Goal: Find specific page/section: Find specific page/section

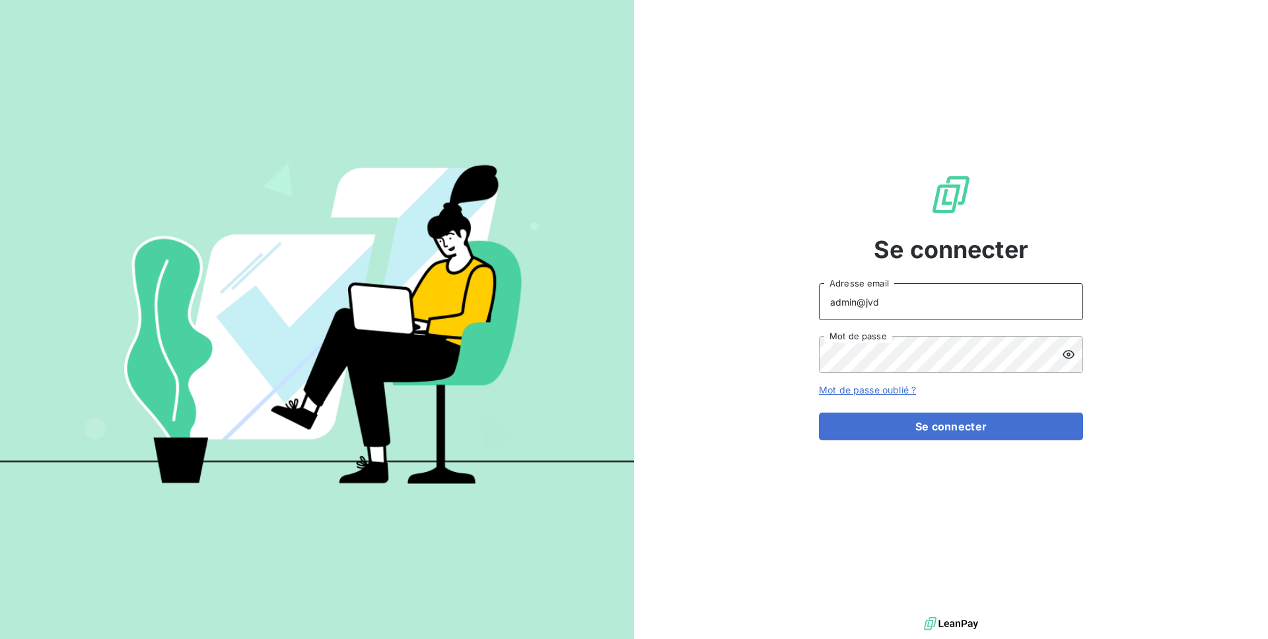
click at [950, 314] on input "admin@jvd" at bounding box center [951, 301] width 264 height 37
type input "[EMAIL_ADDRESS][DOMAIN_NAME]"
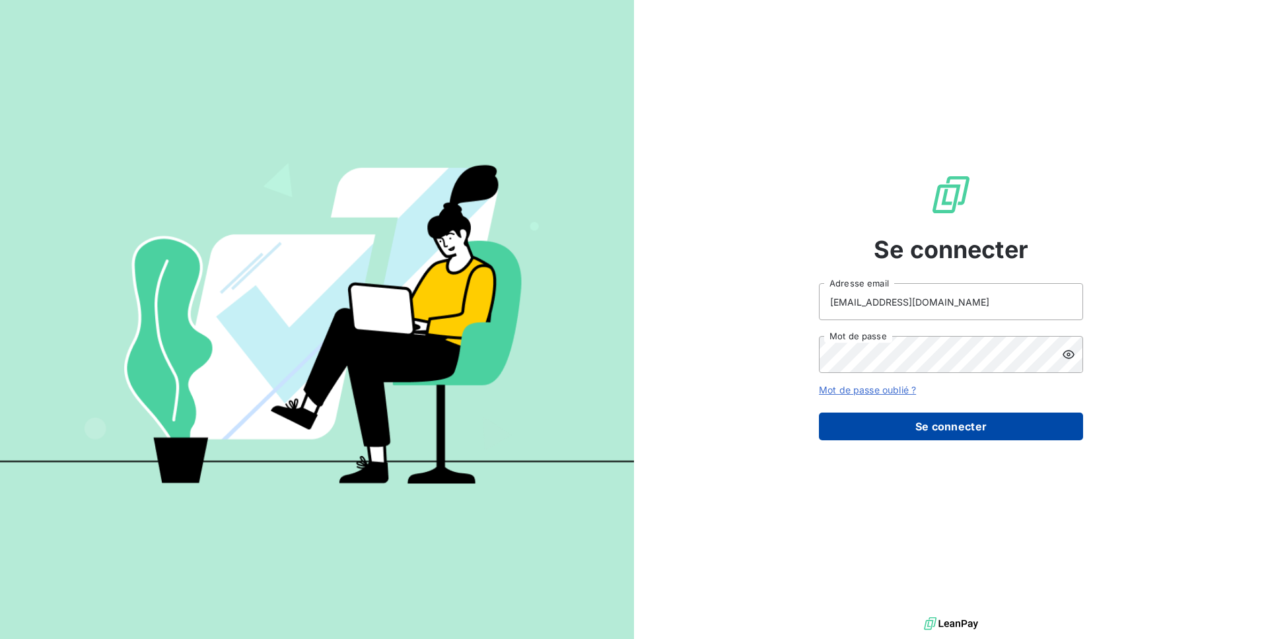
click at [945, 426] on button "Se connecter" at bounding box center [951, 427] width 264 height 28
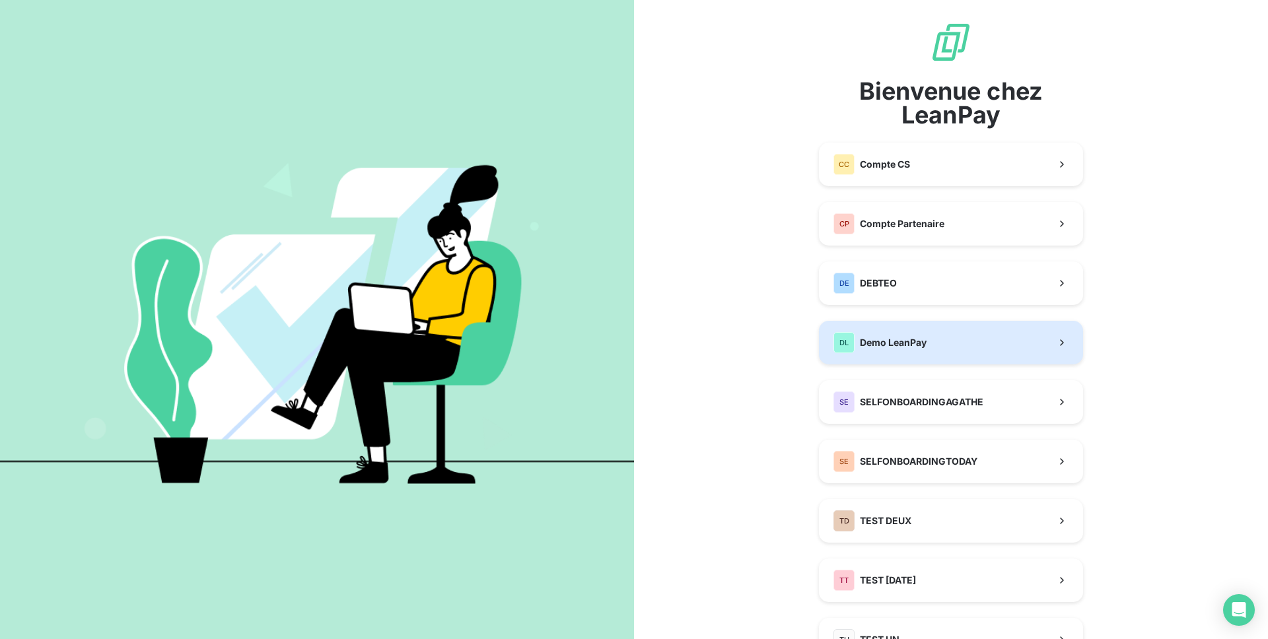
click at [911, 347] on span "Demo LeanPay" at bounding box center [893, 342] width 67 height 13
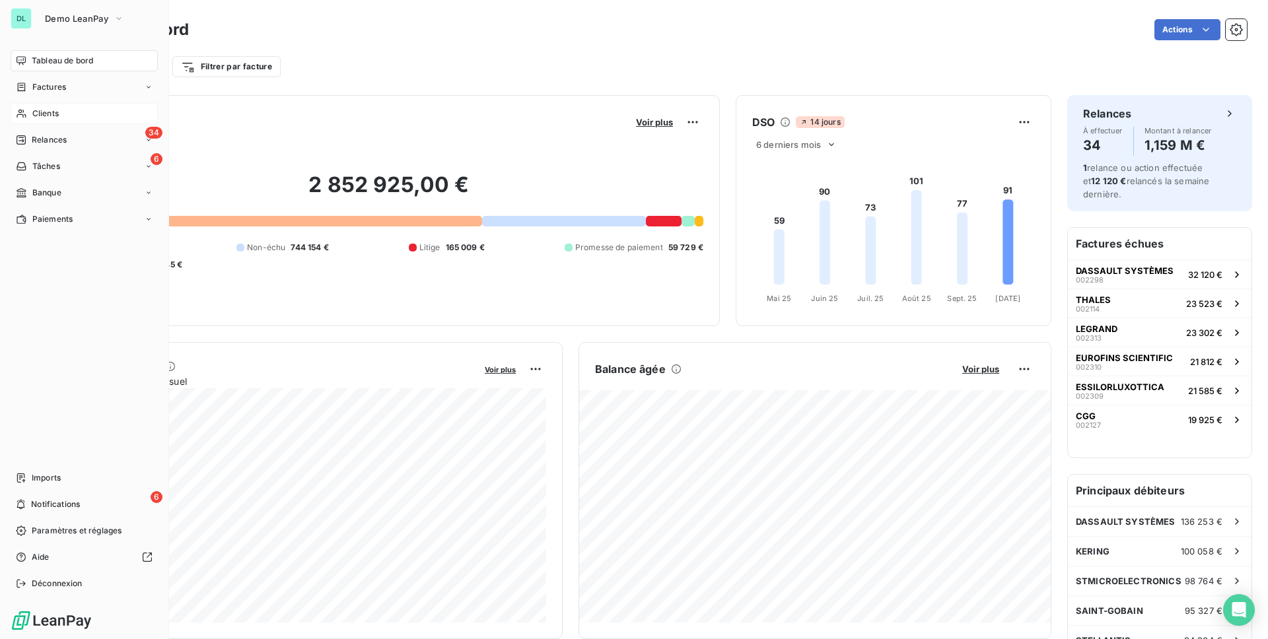
click at [61, 120] on div "Clients" at bounding box center [84, 113] width 147 height 21
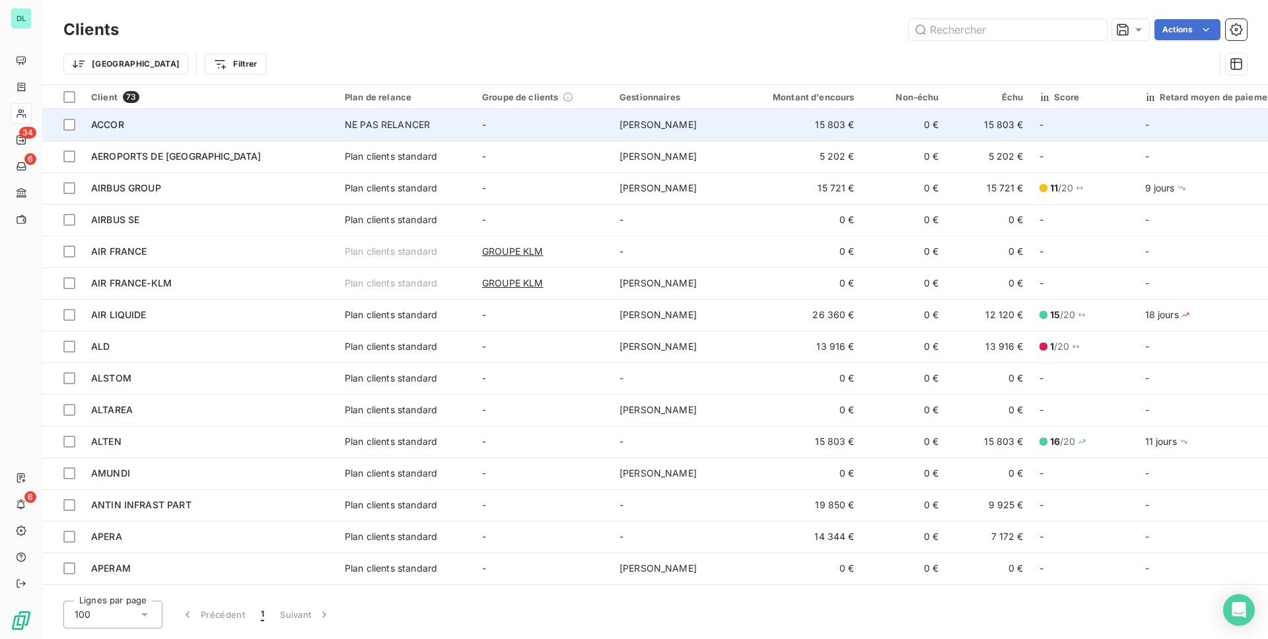
click at [189, 125] on div "ACCOR" at bounding box center [210, 124] width 238 height 13
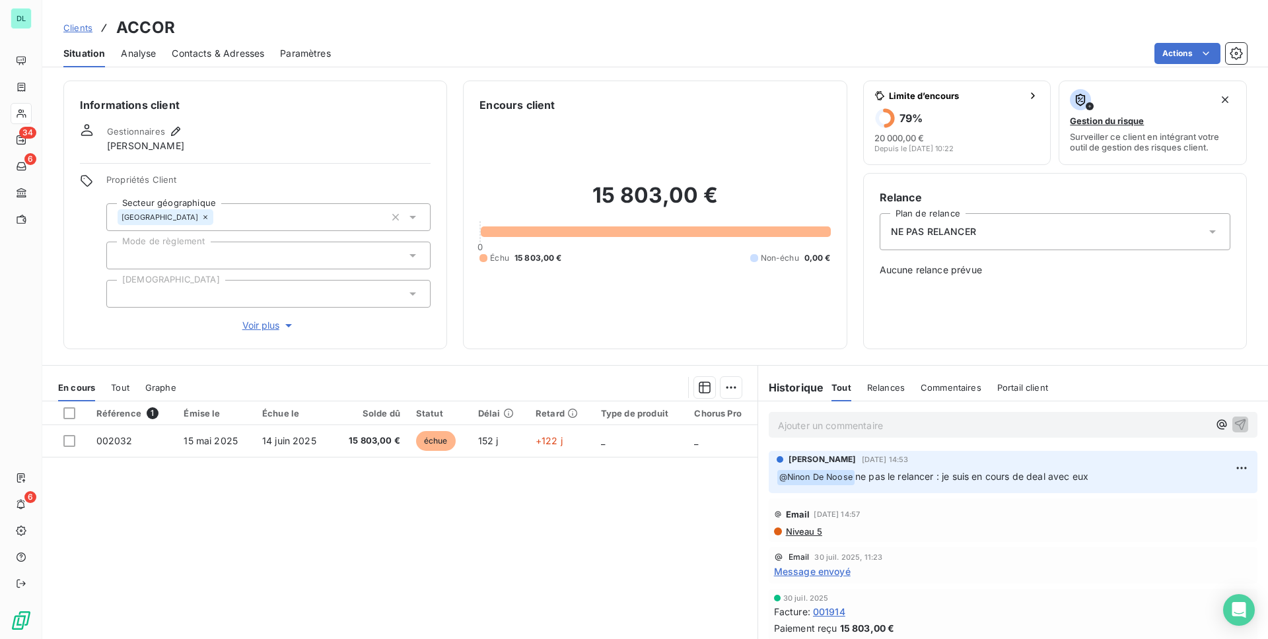
click at [225, 59] on div "Contacts & Adresses" at bounding box center [218, 54] width 92 height 28
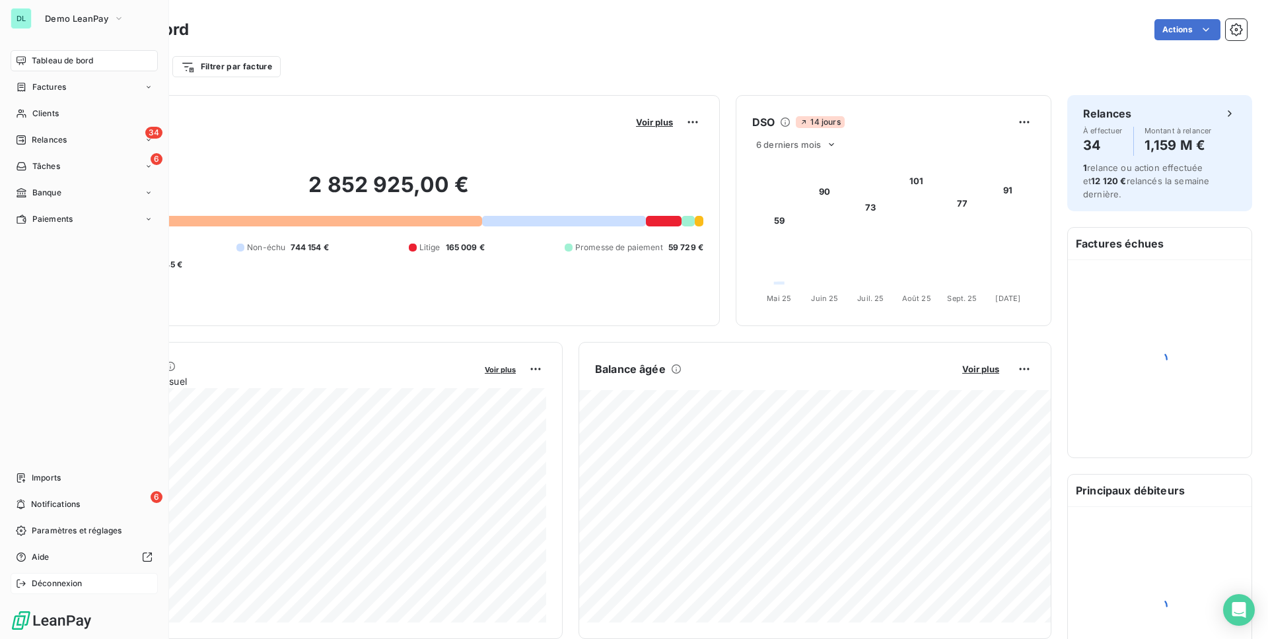
click at [25, 584] on icon at bounding box center [21, 583] width 11 height 11
